Goal: Ask a question

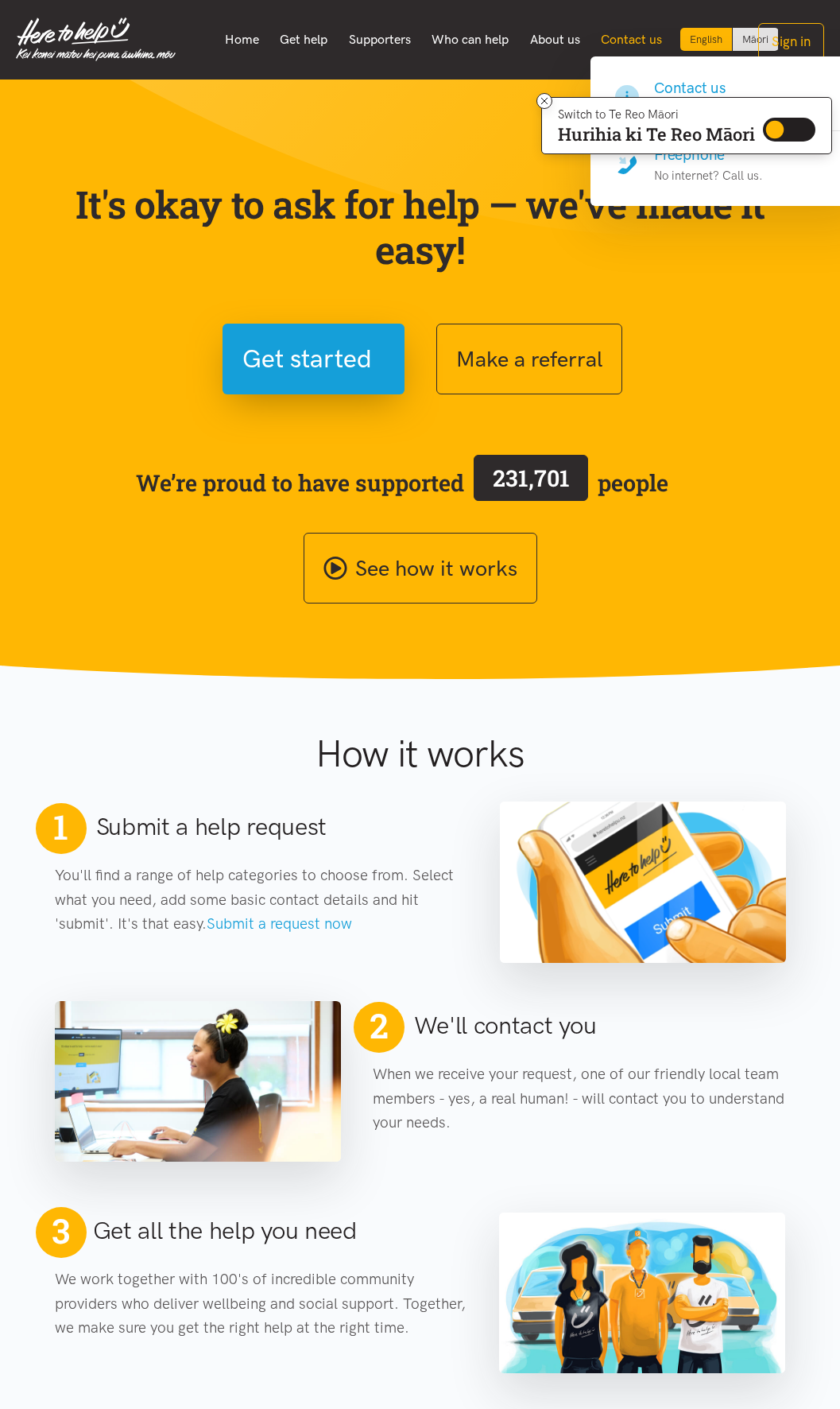
click at [645, 35] on link "Contact us" at bounding box center [631, 39] width 83 height 33
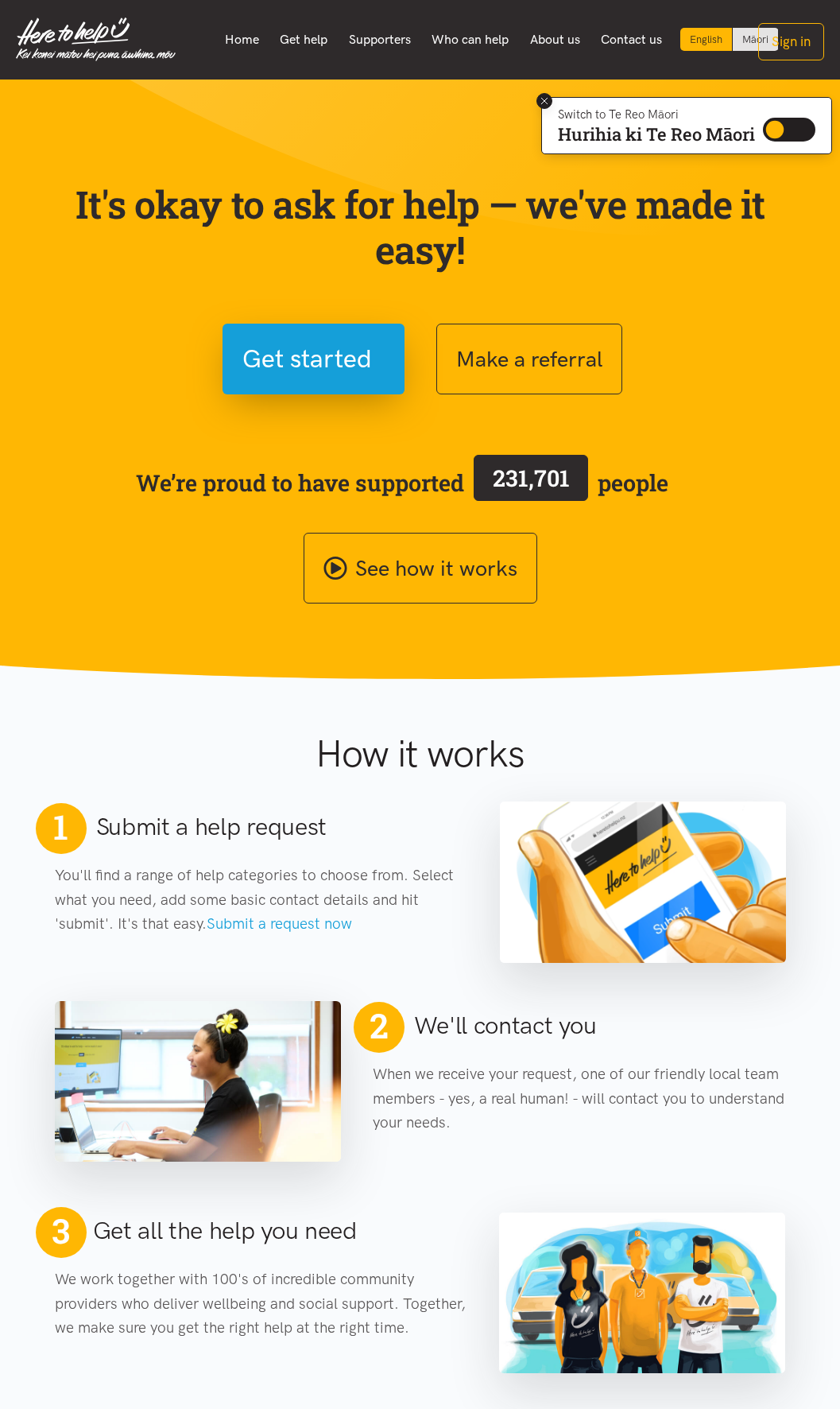
click at [539, 100] on icon at bounding box center [545, 101] width 12 height 12
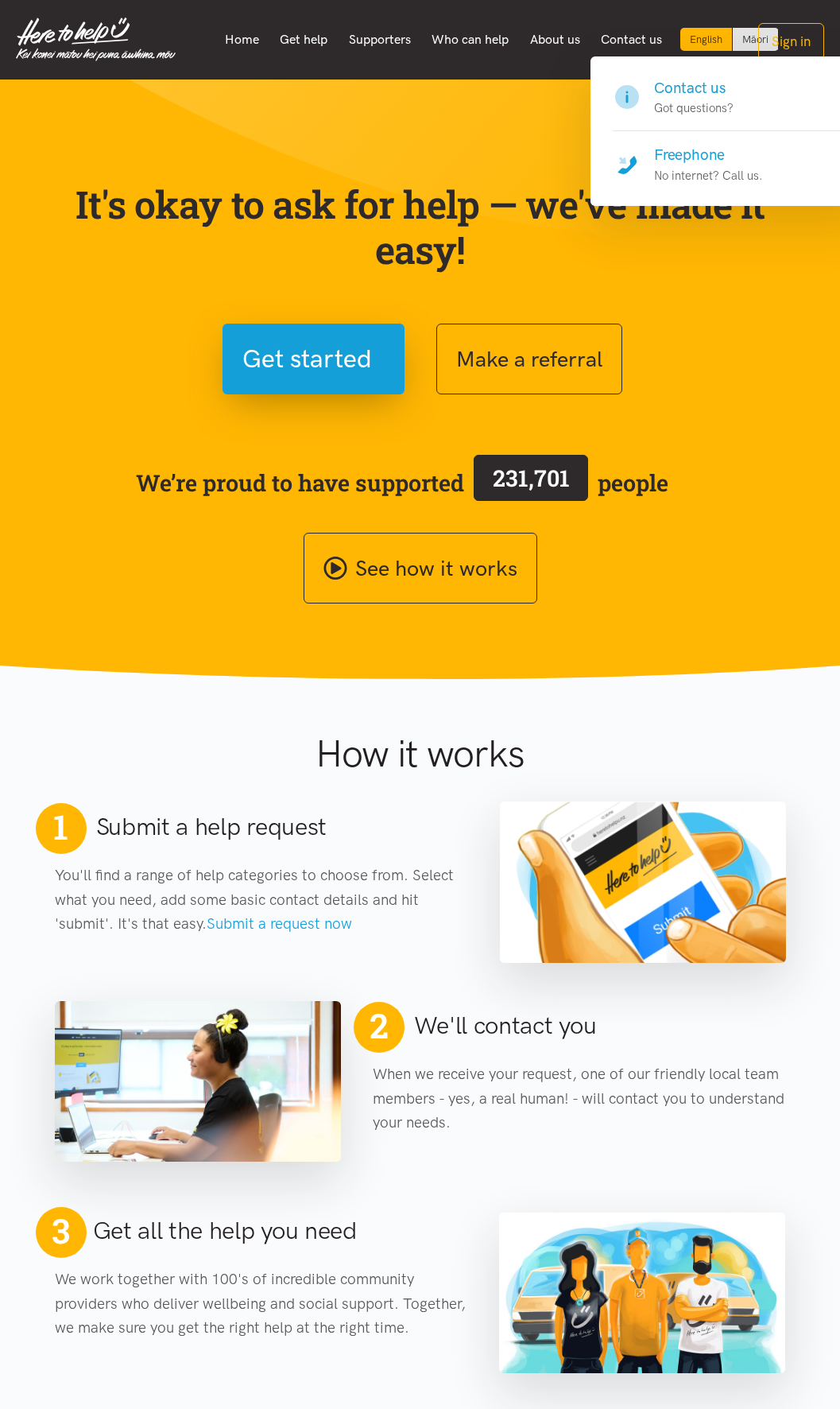
click at [680, 92] on h4 "Contact us" at bounding box center [694, 87] width 79 height 22
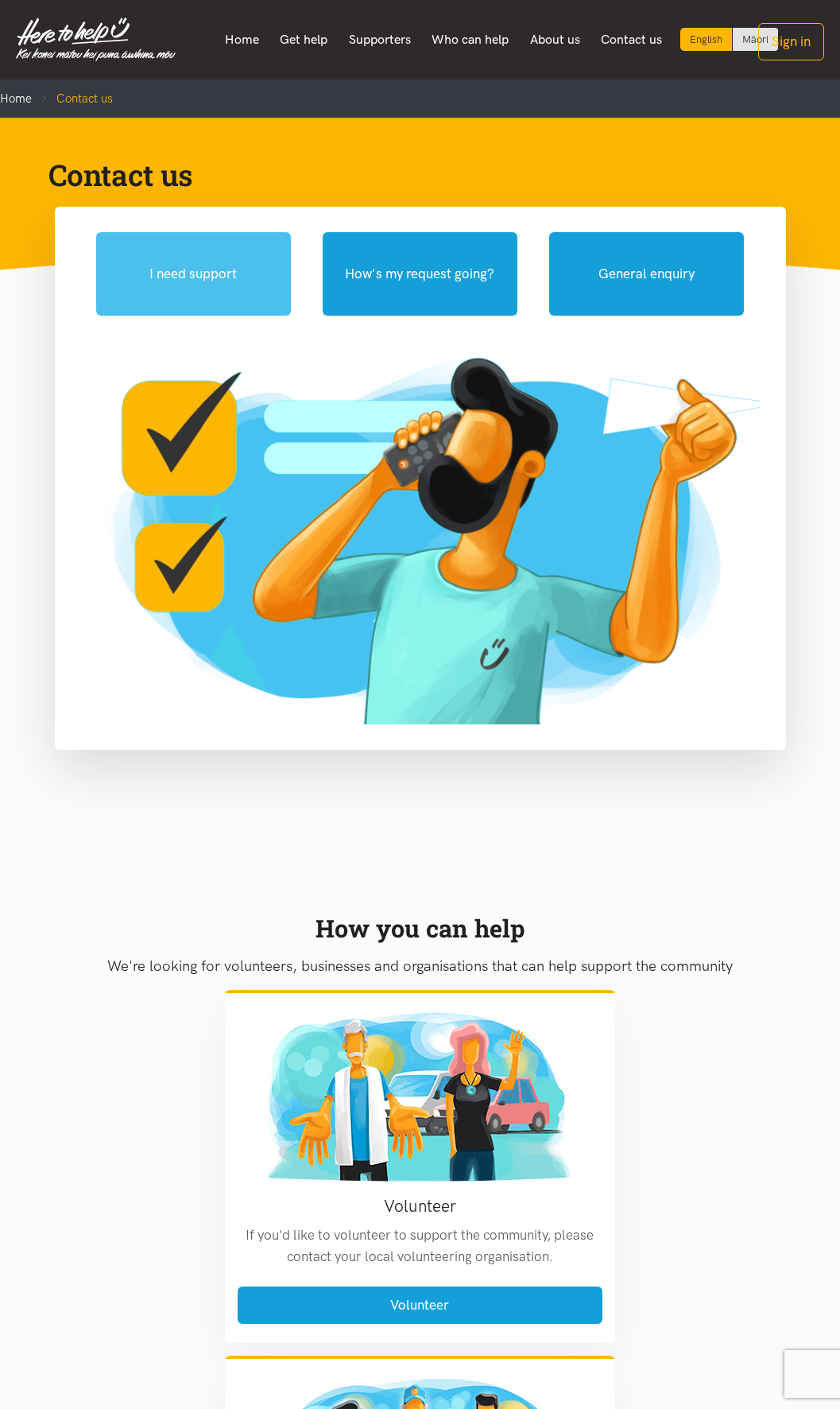
click at [222, 276] on button "I need support" at bounding box center [194, 274] width 194 height 84
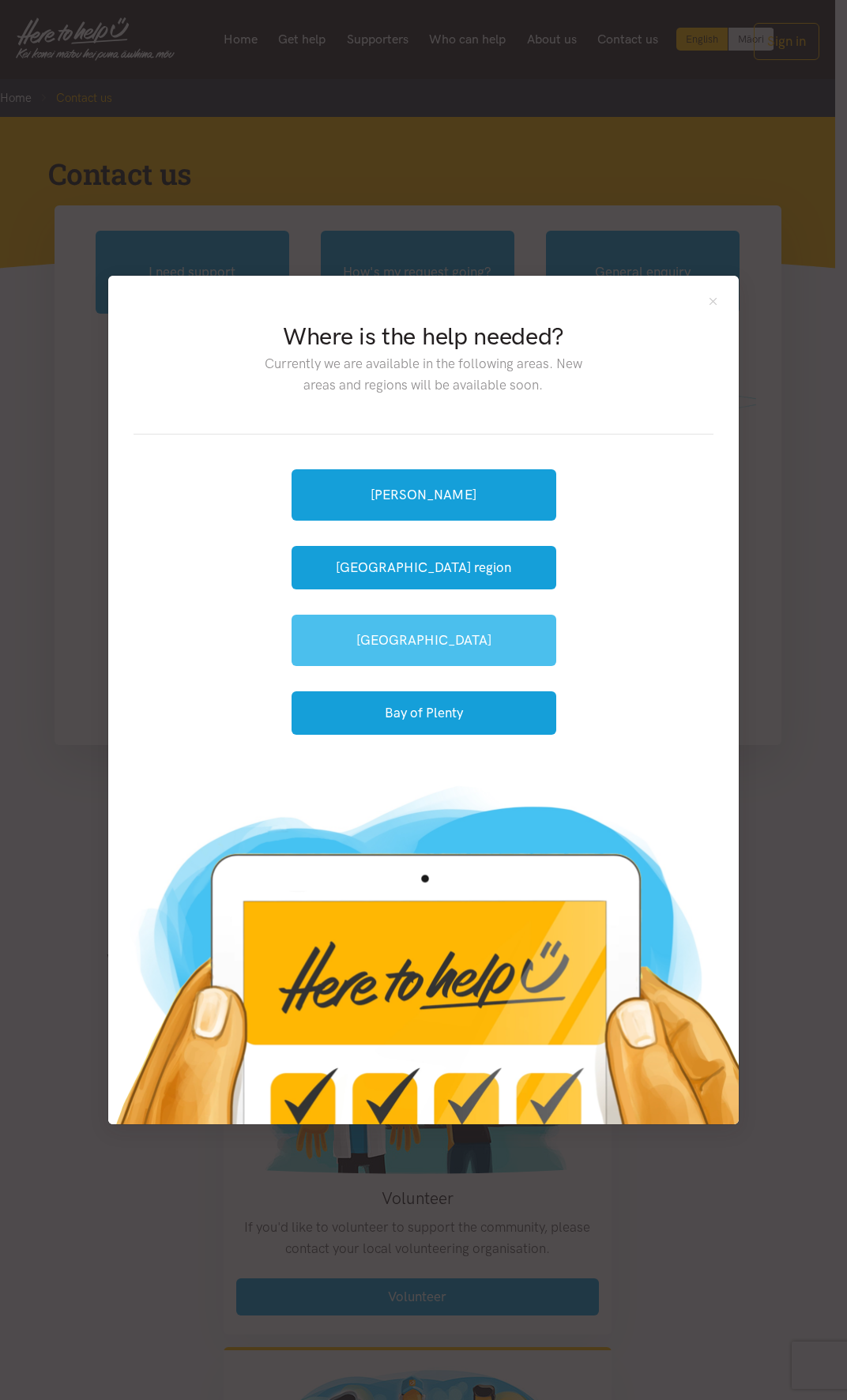
click at [441, 642] on link "[GEOGRAPHIC_DATA]" at bounding box center [424, 641] width 265 height 51
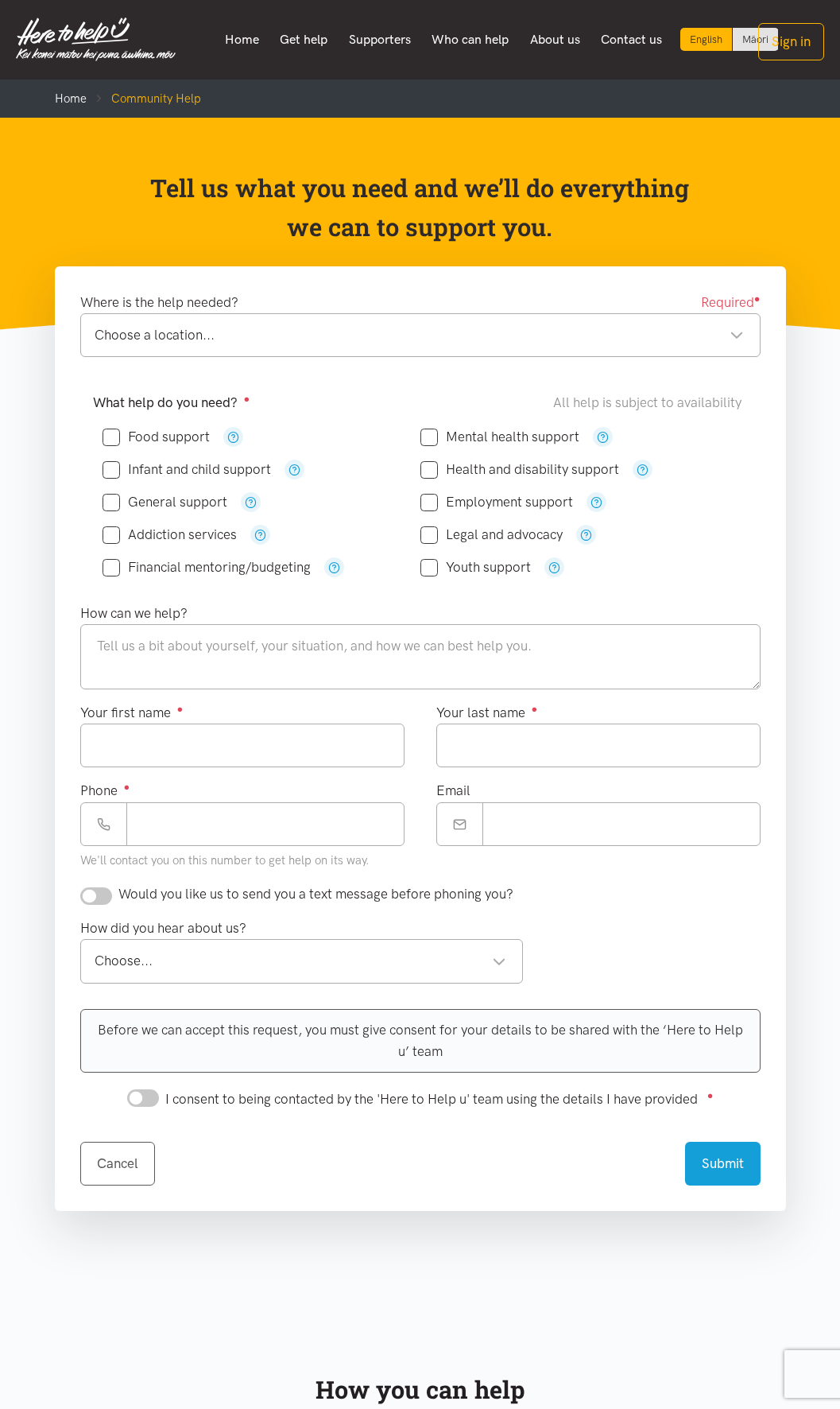
click at [107, 433] on input "Food support" at bounding box center [156, 436] width 107 height 13
checkbox input "true"
click at [737, 334] on div "Choose a location..." at bounding box center [419, 335] width 649 height 21
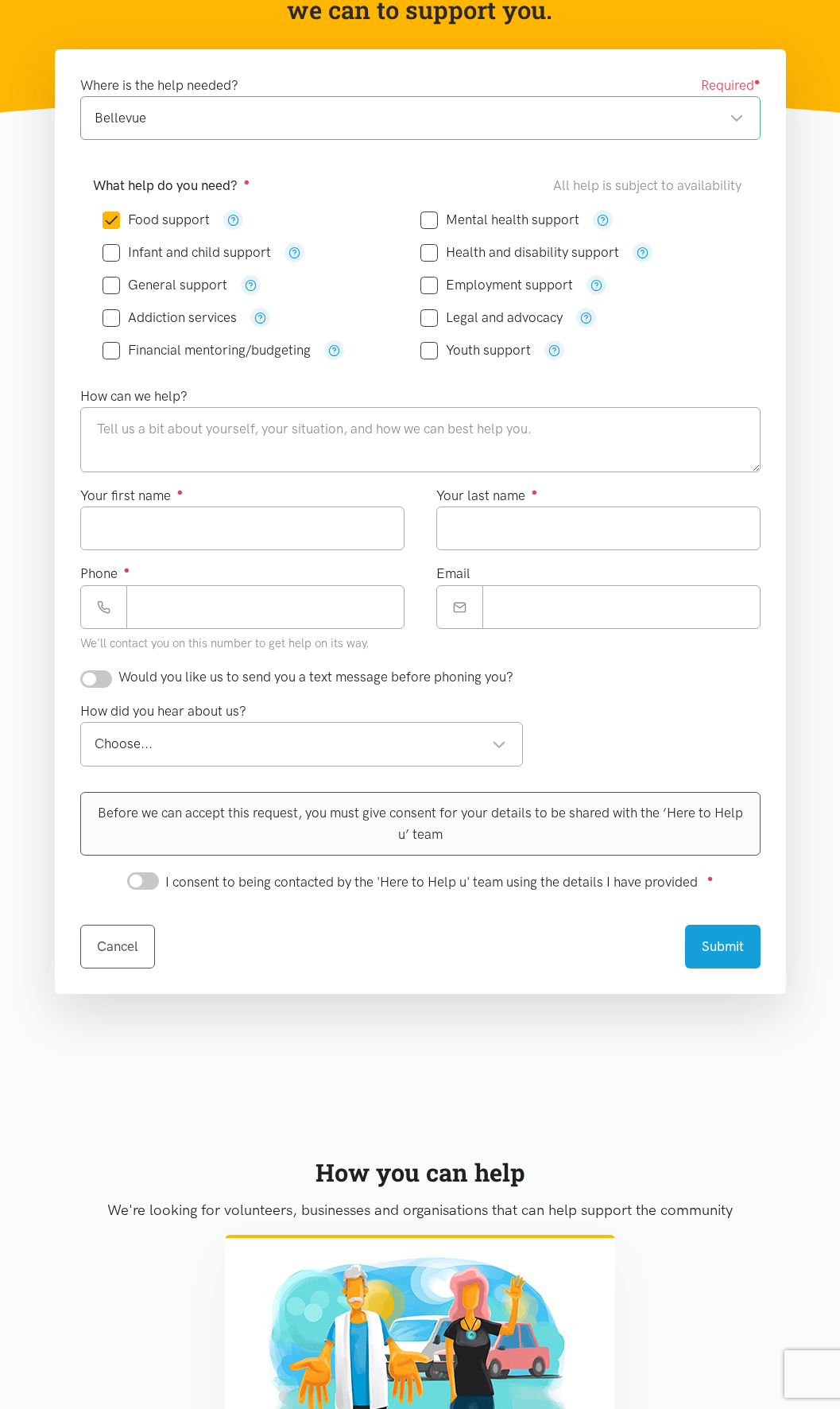
scroll to position [238, 0]
